Goal: Information Seeking & Learning: Learn about a topic

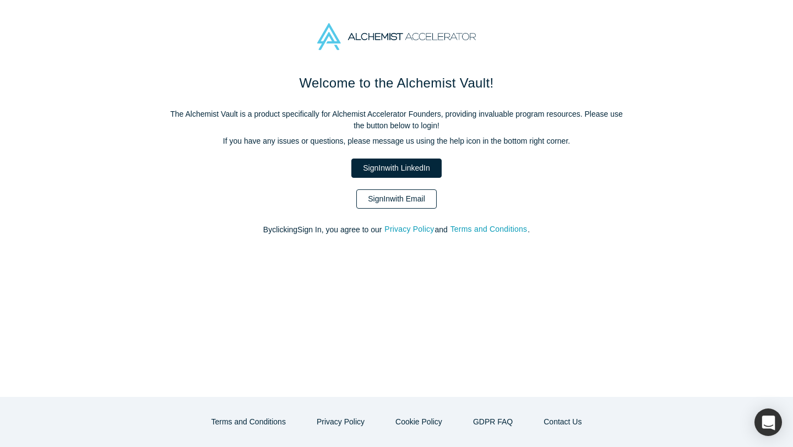
click at [401, 205] on link "Sign In with Email" at bounding box center [396, 198] width 80 height 19
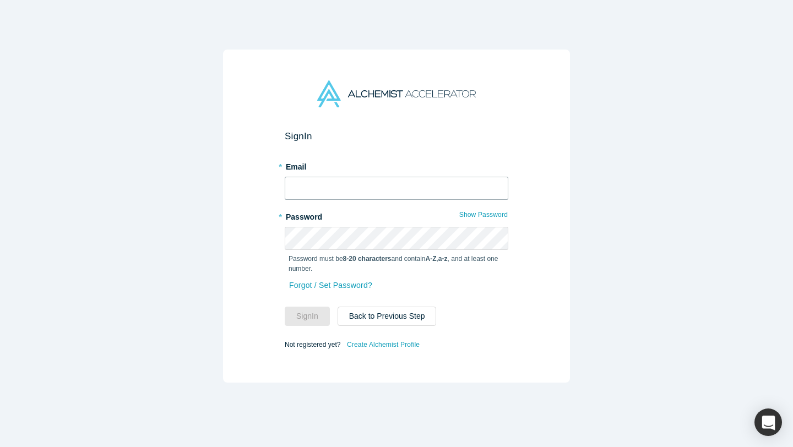
click at [348, 188] on input "text" at bounding box center [397, 188] width 224 height 23
type input "daanish@alchemistaccelerator.com"
click at [316, 312] on button "Sign In" at bounding box center [307, 316] width 45 height 19
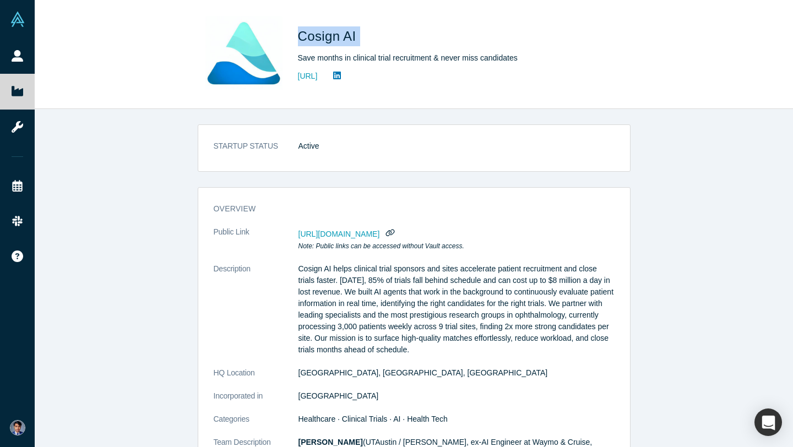
drag, startPoint x: 299, startPoint y: 37, endPoint x: 384, endPoint y: 37, distance: 85.4
click at [384, 37] on h1 "Cosign AI" at bounding box center [452, 36] width 308 height 20
copy span "Cosign AI"
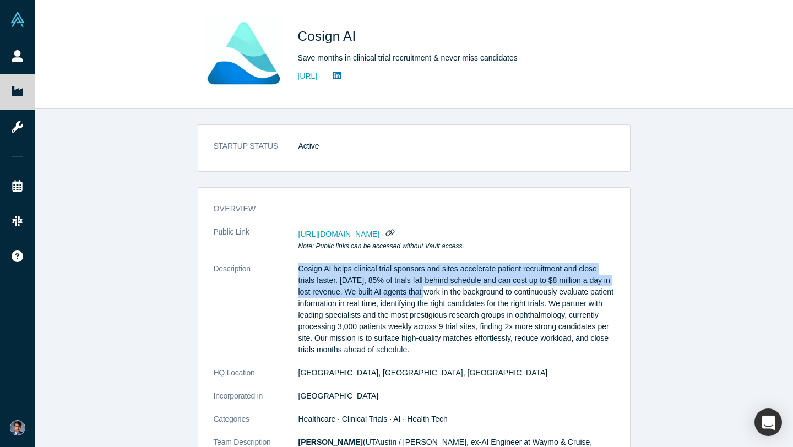
drag, startPoint x: 299, startPoint y: 268, endPoint x: 428, endPoint y: 291, distance: 131.0
click at [428, 292] on p "Cosign AI helps clinical trial sponsors and sites accelerate patient recruitmen…" at bounding box center [457, 309] width 316 height 93
click at [395, 233] on icon "button" at bounding box center [390, 233] width 10 height 8
click at [395, 234] on icon "button" at bounding box center [390, 233] width 10 height 8
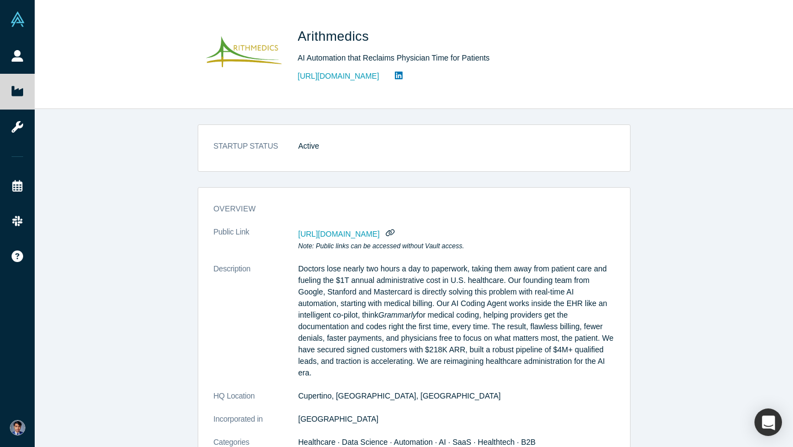
click at [245, 56] on img at bounding box center [243, 54] width 77 height 77
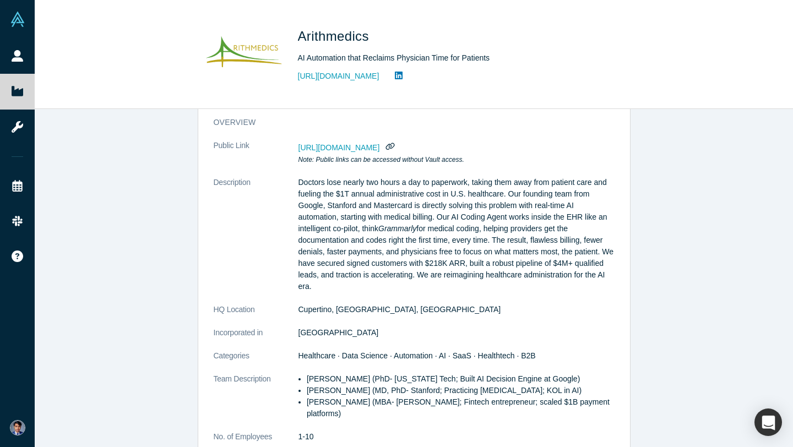
scroll to position [89, 0]
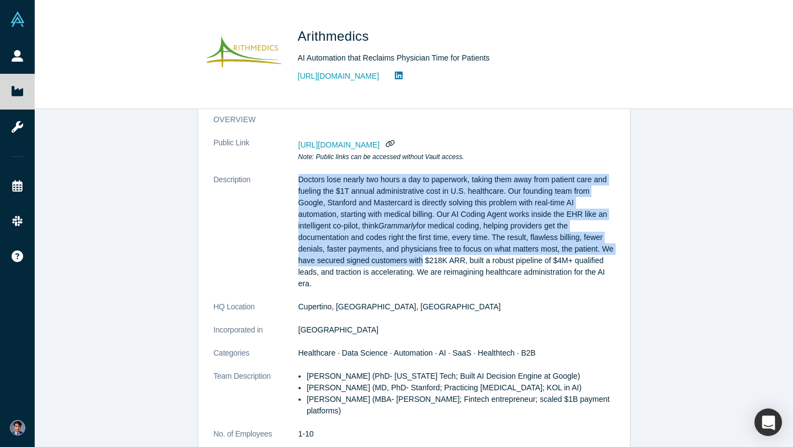
drag, startPoint x: 297, startPoint y: 177, endPoint x: 435, endPoint y: 260, distance: 160.9
click at [435, 259] on dl "Public Link https://vault.alchemistaccelerator.com/companies/public/arithmedics…" at bounding box center [414, 323] width 401 height 372
click at [485, 263] on p "Doctors lose nearly two hours a day to paperwork, taking them away from patient…" at bounding box center [457, 232] width 316 height 116
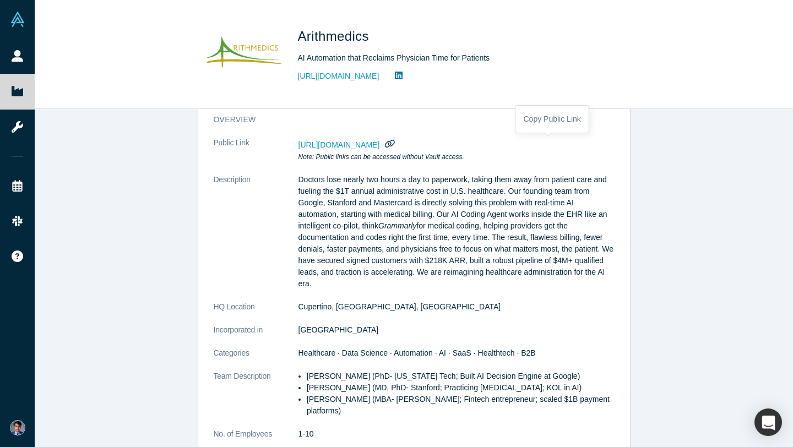
click at [395, 143] on icon "button" at bounding box center [390, 143] width 10 height 8
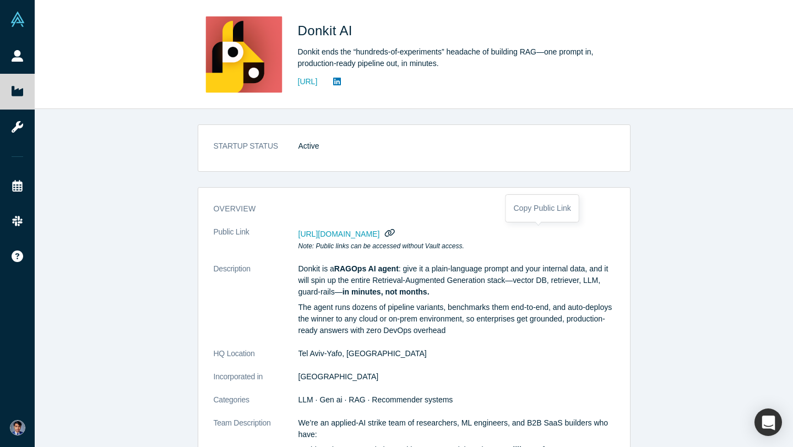
click at [395, 234] on icon "button" at bounding box center [390, 233] width 10 height 8
click at [395, 235] on icon "button" at bounding box center [390, 233] width 10 height 8
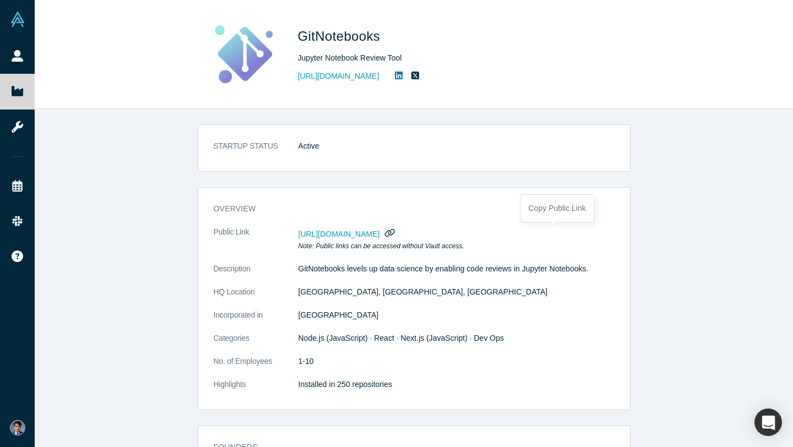
click at [395, 234] on icon "button" at bounding box center [390, 233] width 10 height 8
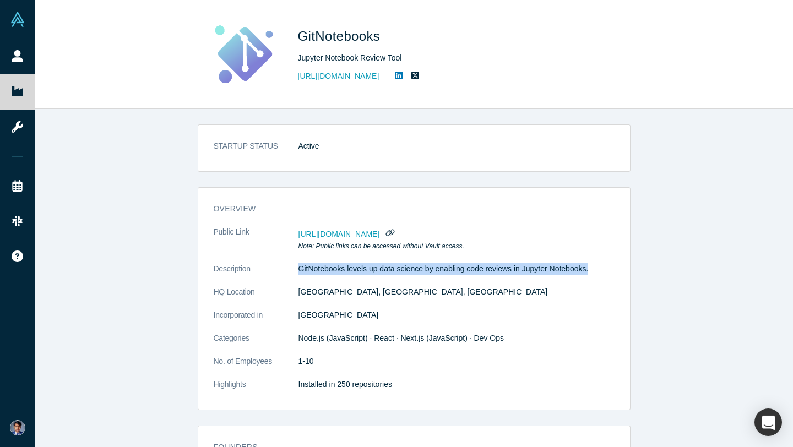
drag, startPoint x: 299, startPoint y: 267, endPoint x: 597, endPoint y: 265, distance: 298.0
click at [597, 265] on p "GitNotebooks levels up data science by enabling code reviews in Jupyter Noteboo…" at bounding box center [457, 269] width 316 height 12
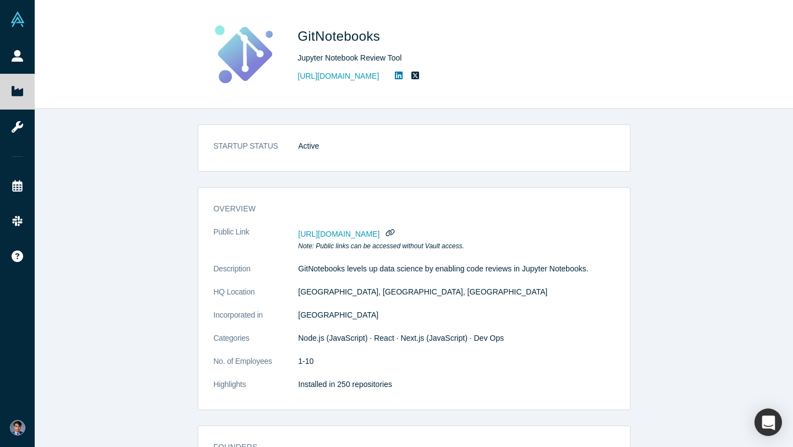
click at [559, 267] on p "GitNotebooks levels up data science by enabling code reviews in Jupyter Noteboo…" at bounding box center [457, 269] width 316 height 12
drag, startPoint x: 525, startPoint y: 268, endPoint x: 555, endPoint y: 269, distance: 29.2
click at [555, 269] on p "GitNotebooks levels up data science by enabling code reviews in Jupyter Noteboo…" at bounding box center [457, 269] width 316 height 12
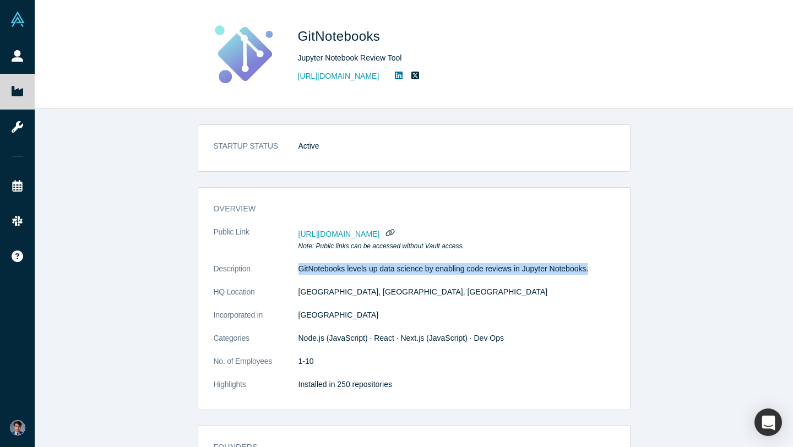
drag, startPoint x: 298, startPoint y: 268, endPoint x: 594, endPoint y: 268, distance: 295.8
click at [594, 268] on p "GitNotebooks levels up data science by enabling code reviews in Jupyter Noteboo…" at bounding box center [457, 269] width 316 height 12
copy p "GitNotebooks levels up data science by enabling code reviews in Jupyter Noteboo…"
click at [395, 235] on icon "button" at bounding box center [390, 233] width 10 height 8
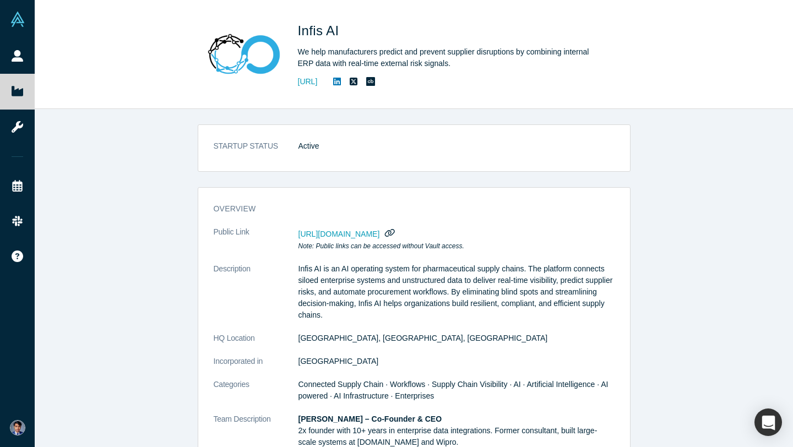
click at [395, 230] on icon "button" at bounding box center [390, 233] width 10 height 8
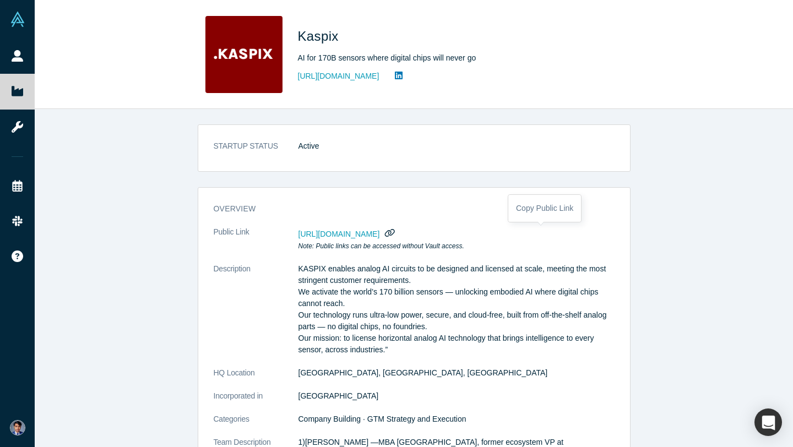
click at [395, 231] on icon "button" at bounding box center [390, 233] width 10 height 8
click at [395, 230] on icon "button" at bounding box center [390, 233] width 10 height 8
click at [380, 237] on span "[URL][DOMAIN_NAME]" at bounding box center [340, 234] width 82 height 9
click at [380, 232] on span "[URL][DOMAIN_NAME]" at bounding box center [340, 234] width 82 height 9
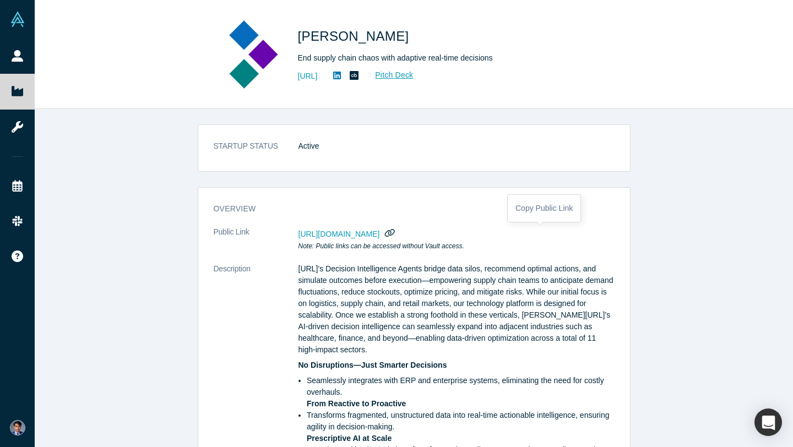
click at [395, 233] on icon "button" at bounding box center [390, 233] width 10 height 8
drag, startPoint x: 297, startPoint y: 39, endPoint x: 370, endPoint y: 39, distance: 72.2
click at [370, 39] on h1 "Kimaru AI" at bounding box center [452, 36] width 308 height 20
copy span "Kimaru AI"
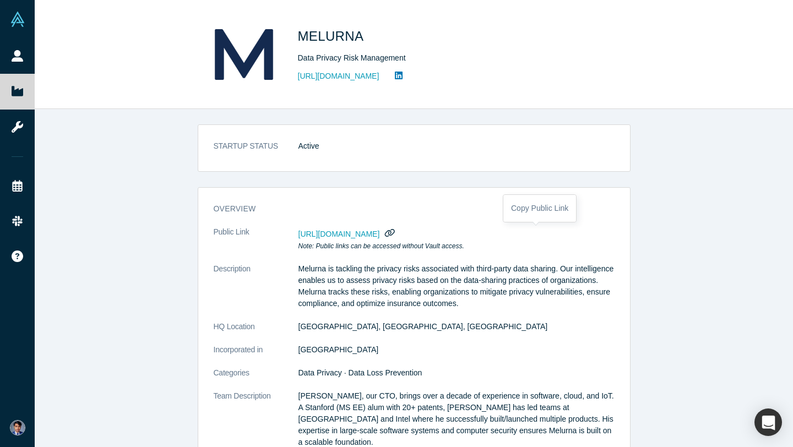
click at [395, 233] on icon "button" at bounding box center [390, 233] width 10 height 8
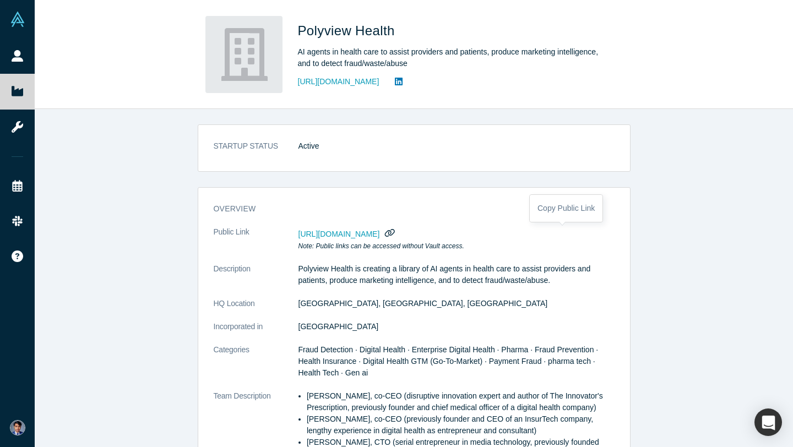
click at [395, 232] on icon "button" at bounding box center [390, 233] width 10 height 8
drag, startPoint x: 296, startPoint y: 28, endPoint x: 428, endPoint y: 28, distance: 132.2
click at [429, 28] on div "Polyview Health AI agents in health care to assist providers and patients, prod…" at bounding box center [414, 54] width 433 height 77
copy span "Polyview Health"
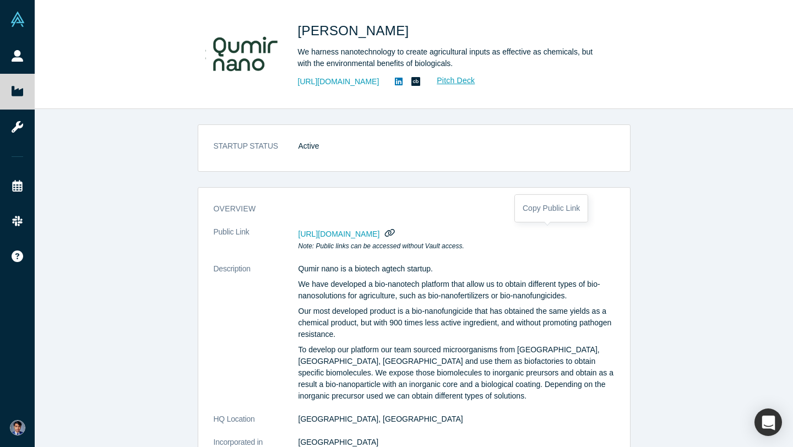
click at [395, 236] on icon "button" at bounding box center [390, 233] width 10 height 8
drag, startPoint x: 298, startPoint y: 30, endPoint x: 380, endPoint y: 31, distance: 82.1
click at [381, 31] on h1 "[PERSON_NAME]" at bounding box center [452, 31] width 308 height 20
copy span "[PERSON_NAME]"
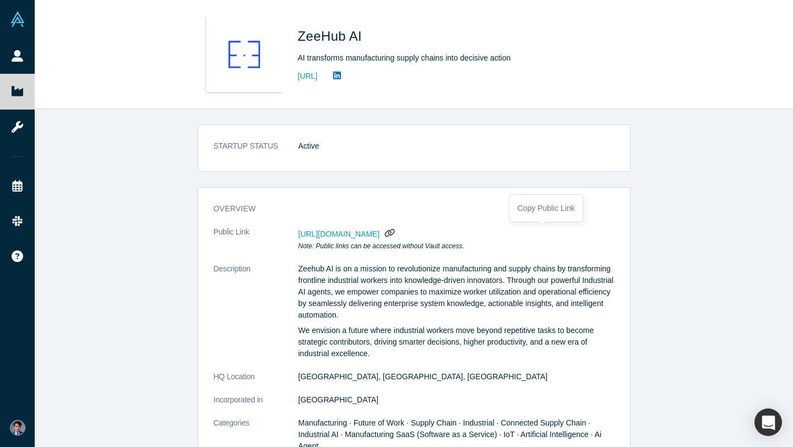
click at [395, 231] on icon "button" at bounding box center [390, 233] width 10 height 8
drag, startPoint x: 297, startPoint y: 35, endPoint x: 381, endPoint y: 36, distance: 83.7
click at [381, 36] on div "ZeeHub AI AI transforms manufacturing supply chains into decisive action [URL]" at bounding box center [414, 54] width 433 height 77
copy span "ZeeHub AI"
